Goal: Information Seeking & Learning: Learn about a topic

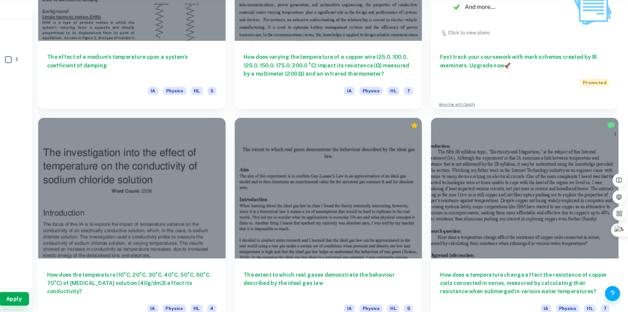
scroll to position [2555, 0]
drag, startPoint x: 289, startPoint y: 204, endPoint x: 269, endPoint y: 198, distance: 21.1
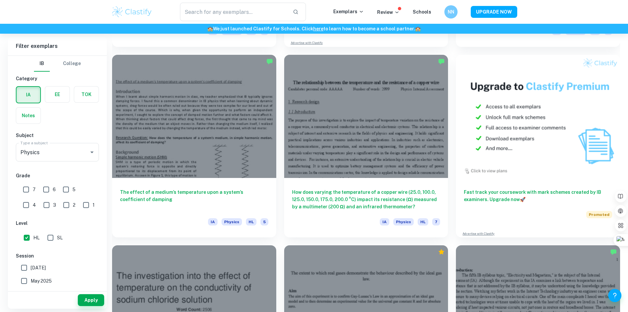
scroll to position [2400, 0]
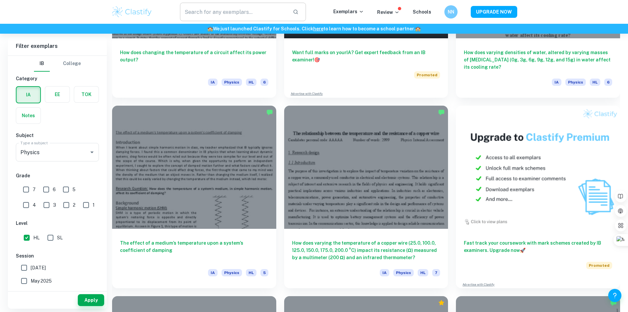
click at [233, 7] on input "text" at bounding box center [234, 12] width 108 height 18
type input "couple"
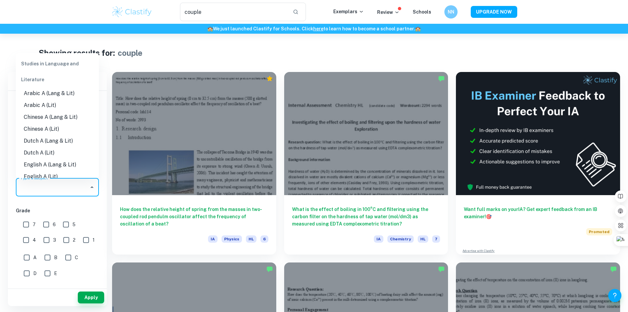
click at [65, 186] on input "Type a subject" at bounding box center [52, 187] width 67 height 13
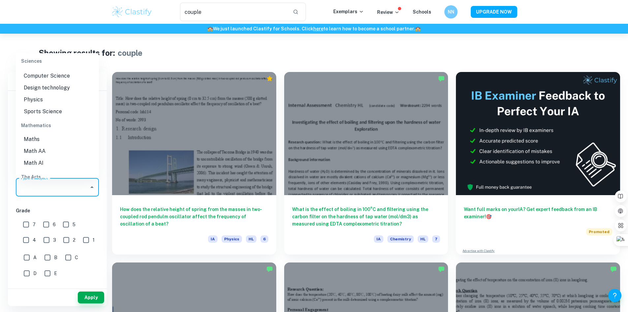
scroll to position [858, 0]
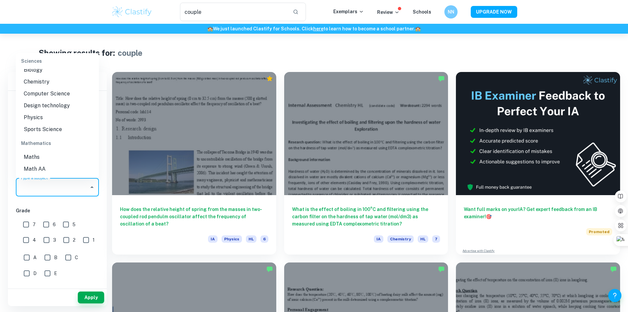
click at [45, 119] on li "Physics" at bounding box center [57, 117] width 83 height 12
type input "Physics"
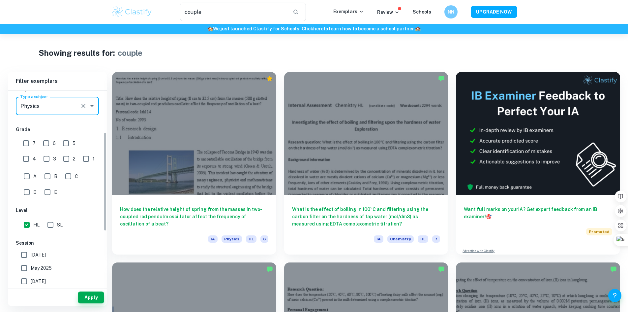
scroll to position [81, 0]
click at [86, 297] on button "Apply" at bounding box center [91, 297] width 26 height 12
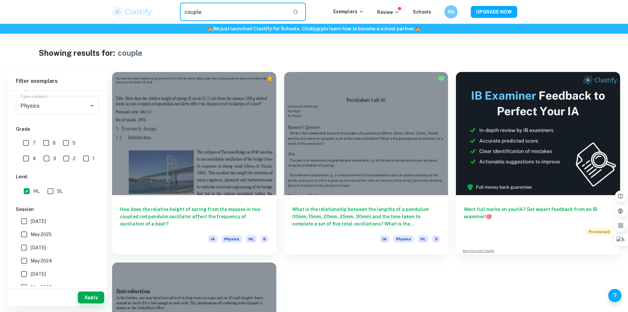
drag, startPoint x: 212, startPoint y: 10, endPoint x: 147, endPoint y: 18, distance: 66.0
click at [147, 18] on div "couple ​ Exemplars Review Schools NN UPGRADE NOW" at bounding box center [314, 12] width 422 height 18
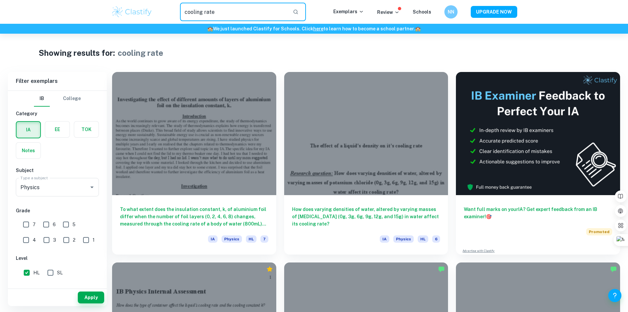
drag, startPoint x: 228, startPoint y: 17, endPoint x: 178, endPoint y: 17, distance: 50.1
click at [178, 17] on div "cooling rate ​" at bounding box center [243, 12] width 180 height 18
type input "specific heat capacity"
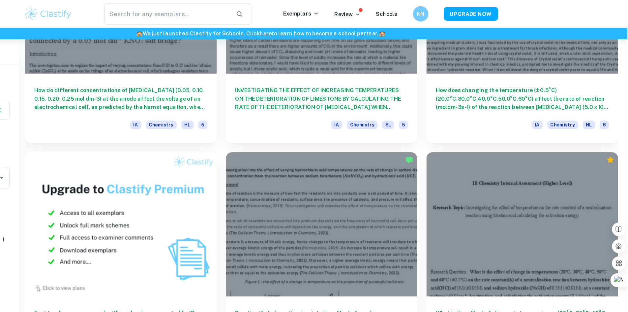
scroll to position [472, 0]
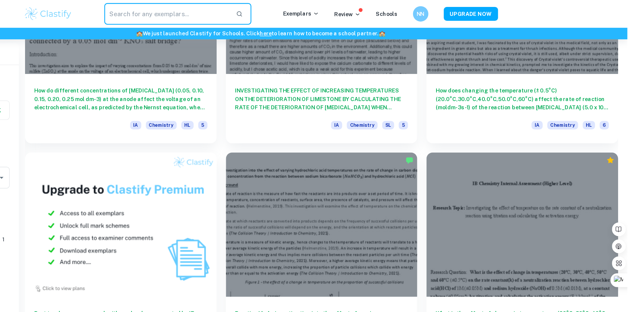
click at [238, 13] on input "text" at bounding box center [234, 12] width 108 height 18
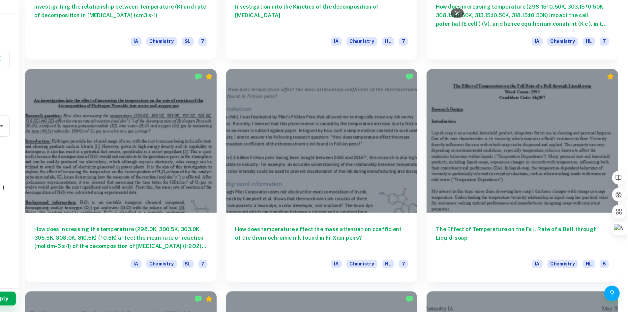
scroll to position [880, 0]
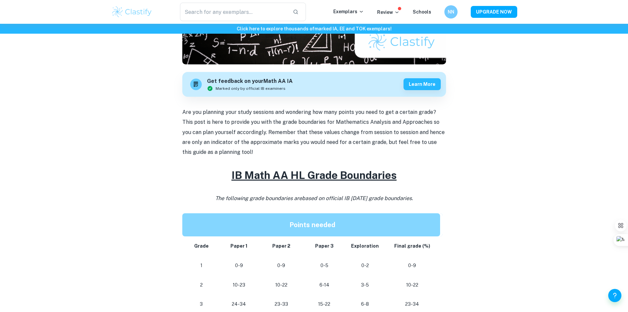
scroll to position [160, 0]
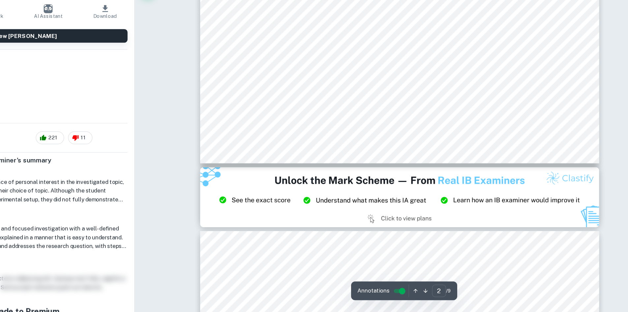
scroll to position [762, 0]
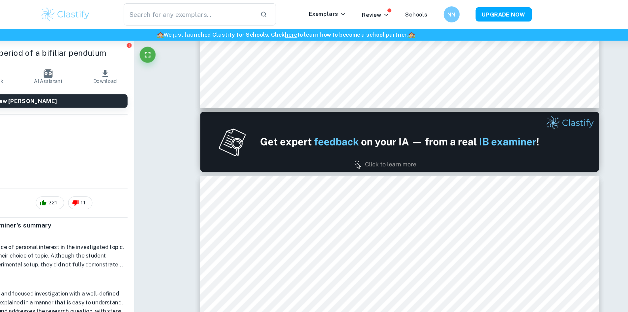
type input "1"
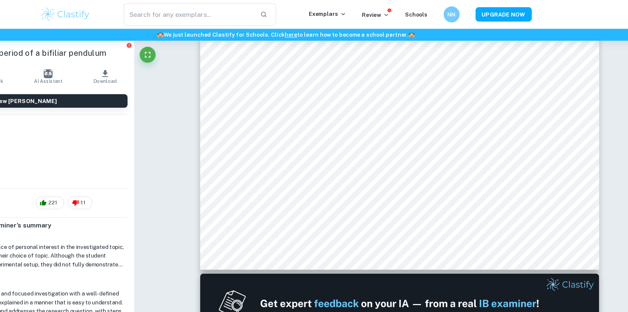
scroll to position [208, 0]
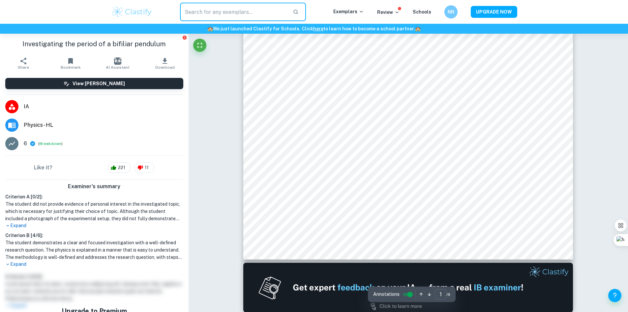
click at [212, 6] on input "text" at bounding box center [234, 12] width 108 height 18
type input "bifilar pendulum"
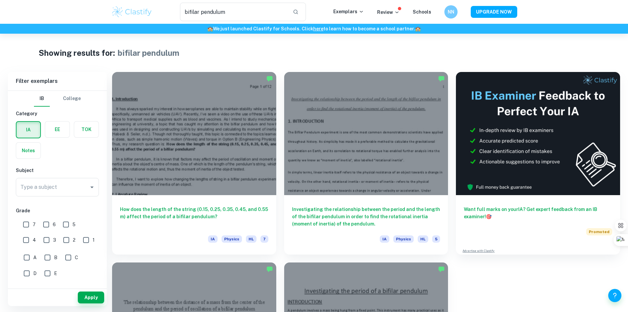
scroll to position [69, 0]
